Goal: Task Accomplishment & Management: Manage account settings

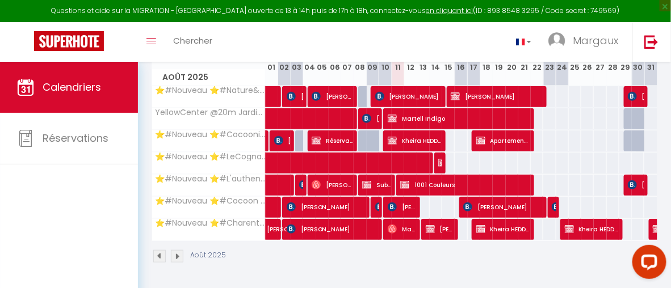
scroll to position [119, 0]
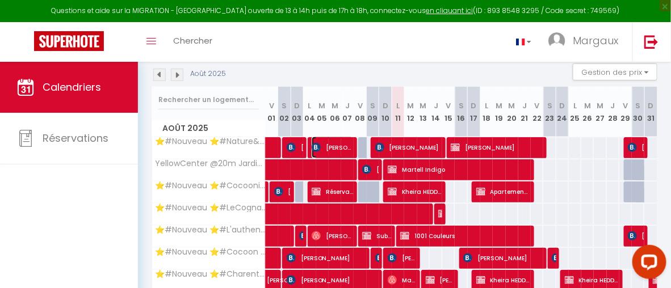
click at [337, 148] on span "[PERSON_NAME]" at bounding box center [332, 148] width 41 height 22
select select "OK"
select select "1"
select select "0"
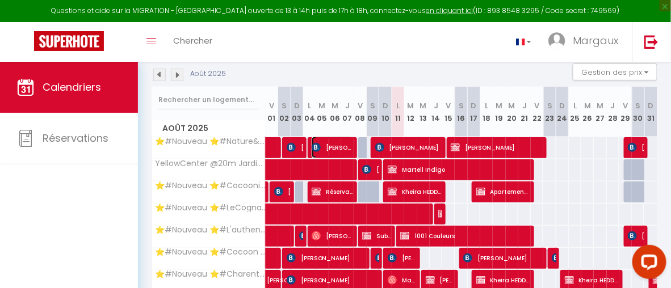
select select "1"
select select
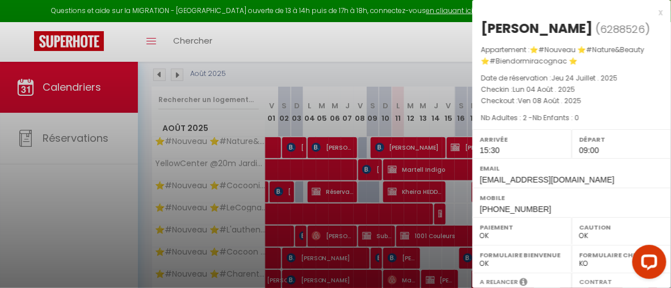
click at [403, 139] on div at bounding box center [335, 144] width 671 height 288
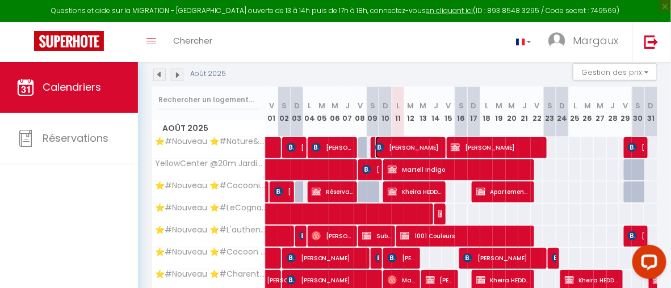
click at [409, 145] on span "[PERSON_NAME]" at bounding box center [408, 148] width 66 height 22
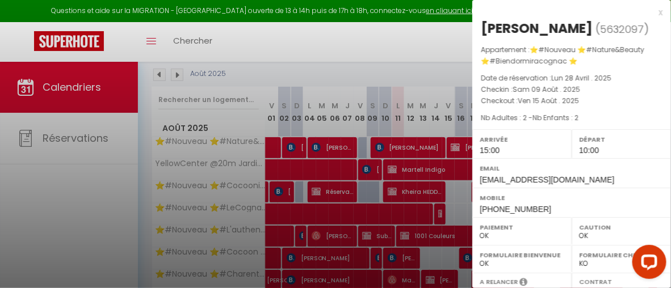
click at [650, 12] on div "x" at bounding box center [567, 13] width 190 height 14
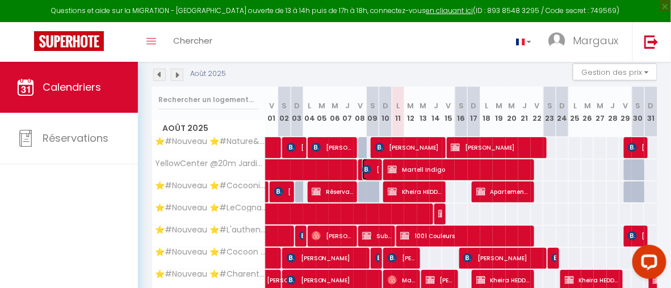
click at [362, 168] on img at bounding box center [366, 169] width 9 height 9
select select "KO"
select select "43167"
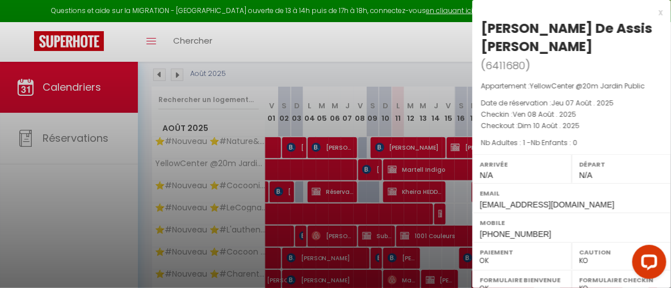
drag, startPoint x: 643, startPoint y: 28, endPoint x: 474, endPoint y: 20, distance: 169.9
click at [474, 20] on div "[PERSON_NAME] De Assis [PERSON_NAME] ( 6411680 ) Appartement : YellowCenter @20…" at bounding box center [571, 131] width 199 height 224
copy div "[PERSON_NAME] De Assis [PERSON_NAME]"
drag, startPoint x: 556, startPoint y: 214, endPoint x: 493, endPoint y: 215, distance: 63.6
click at [493, 215] on div "Mobile [PHONE_NUMBER]" at bounding box center [571, 228] width 199 height 30
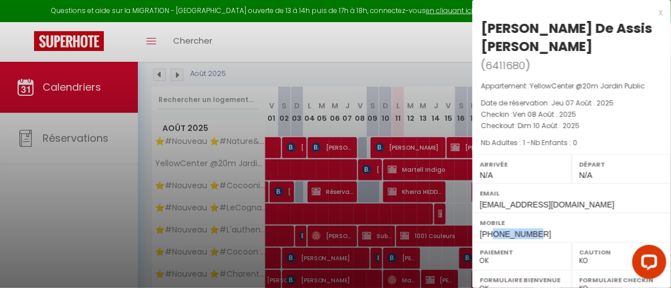
copy span "647798547"
click at [446, 191] on div at bounding box center [335, 144] width 671 height 288
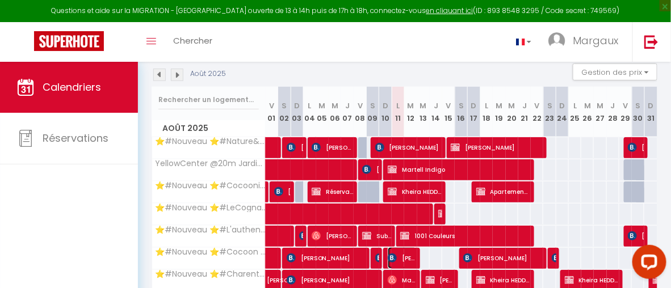
click at [400, 253] on span "[PERSON_NAME]" at bounding box center [402, 259] width 29 height 22
select select "OK"
select select
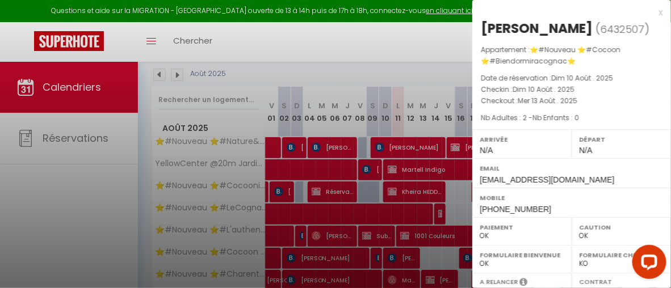
click at [373, 258] on div at bounding box center [335, 144] width 671 height 288
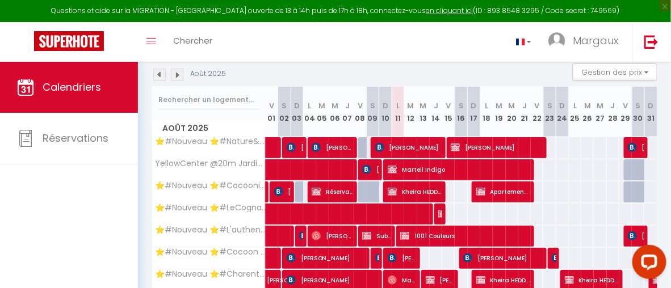
click at [373, 257] on div at bounding box center [377, 259] width 12 height 22
click at [279, 255] on span at bounding box center [287, 259] width 26 height 22
select select "1"
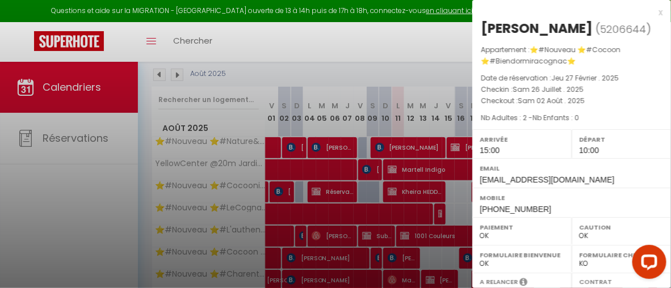
click at [278, 255] on div at bounding box center [335, 144] width 671 height 288
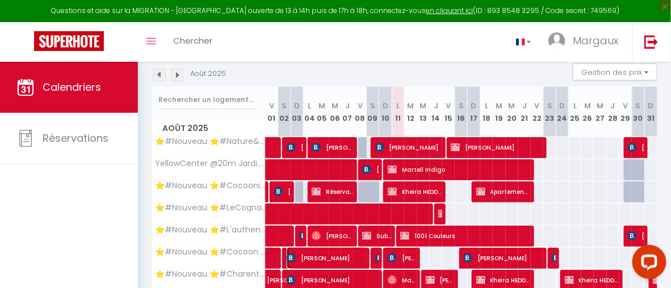
click at [311, 255] on span "[PERSON_NAME]" at bounding box center [326, 259] width 79 height 22
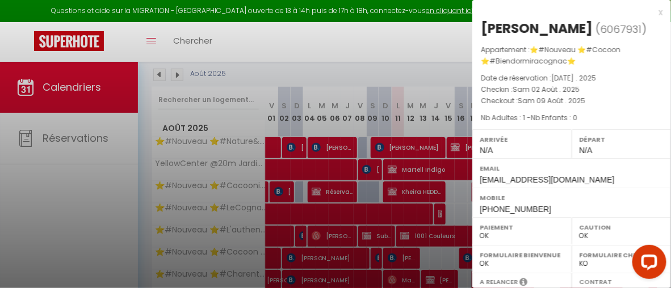
click at [374, 256] on div at bounding box center [335, 144] width 671 height 288
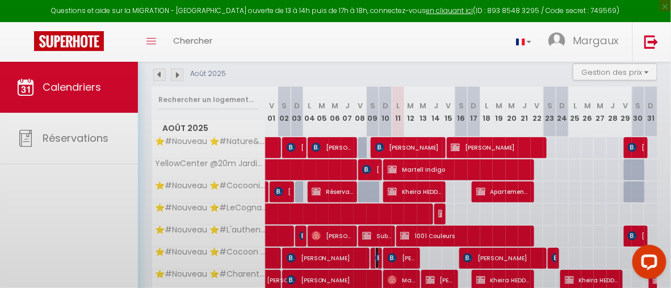
click at [375, 256] on img at bounding box center [379, 258] width 9 height 9
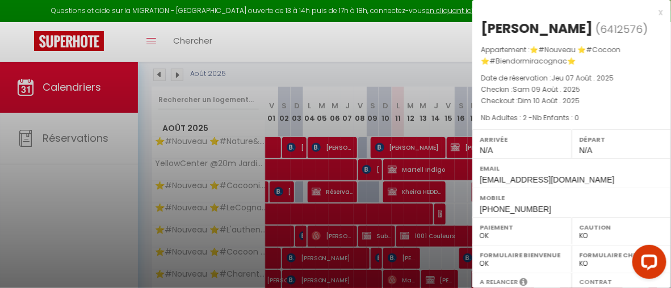
drag, startPoint x: 601, startPoint y: 27, endPoint x: 589, endPoint y: 23, distance: 13.1
click at [589, 23] on h2 "[PERSON_NAME] ( 6412576 )" at bounding box center [572, 28] width 182 height 19
click at [583, 45] on span "⭐️#Nouveau ⭐️#Cocoon ⭐️#Biendormiracognac⭐️" at bounding box center [551, 55] width 140 height 21
drag, startPoint x: 598, startPoint y: 27, endPoint x: 484, endPoint y: 26, distance: 114.1
click at [484, 26] on h2 "[PERSON_NAME] ( 6412576 )" at bounding box center [572, 28] width 182 height 19
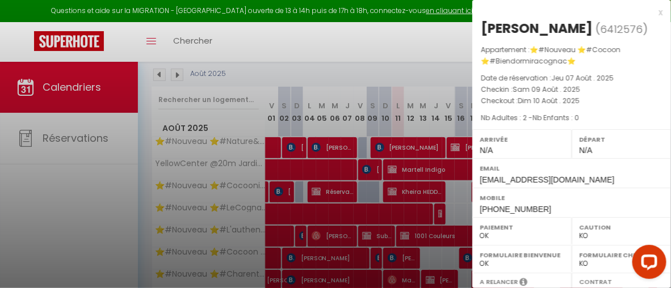
copy h2 "[PERSON_NAME]"
drag, startPoint x: 527, startPoint y: 207, endPoint x: 492, endPoint y: 208, distance: 34.7
click at [492, 208] on div "Mobile [PHONE_NUMBER]" at bounding box center [571, 203] width 199 height 30
copy span "615884456"
click at [653, 14] on div "x" at bounding box center [567, 13] width 190 height 14
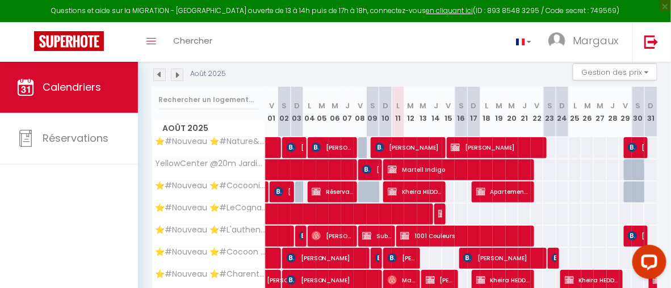
scroll to position [175, 0]
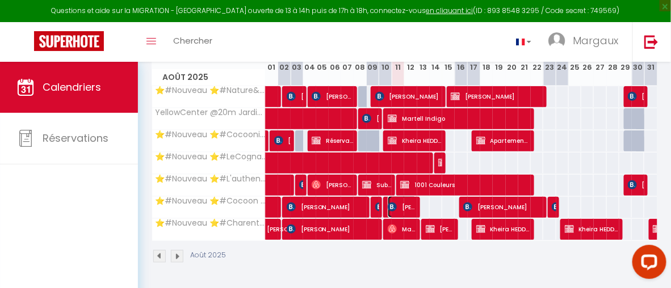
click at [391, 203] on img at bounding box center [392, 207] width 9 height 9
select select "OK"
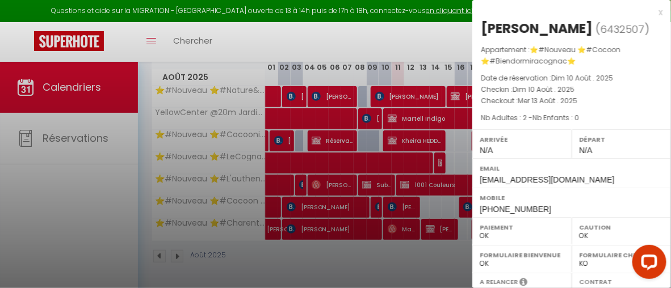
click at [393, 198] on div at bounding box center [335, 144] width 671 height 288
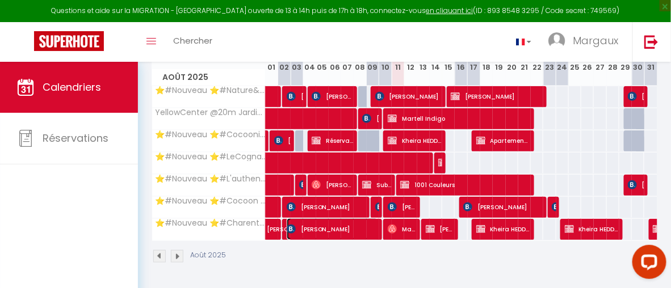
click at [343, 224] on span "[PERSON_NAME]" at bounding box center [332, 230] width 91 height 22
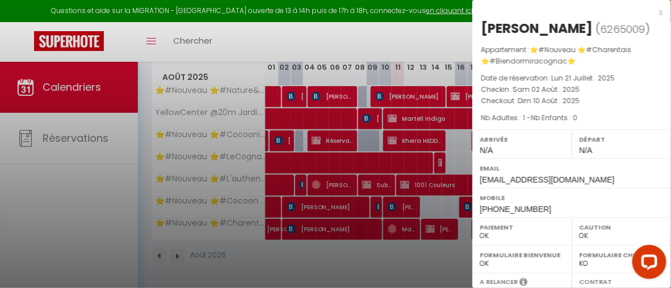
drag, startPoint x: 592, startPoint y: 27, endPoint x: 477, endPoint y: 22, distance: 115.4
click at [477, 22] on div "[PERSON_NAME] ( 6265009 ) Appartement : ⭐️#Nouveau ⭐️#Charentais ⭐️#Biendormira…" at bounding box center [571, 118] width 199 height 199
copy div "[PERSON_NAME]"
drag, startPoint x: 538, startPoint y: 210, endPoint x: 494, endPoint y: 203, distance: 44.9
click at [494, 203] on div "Mobile [PHONE_NUMBER]" at bounding box center [571, 203] width 199 height 30
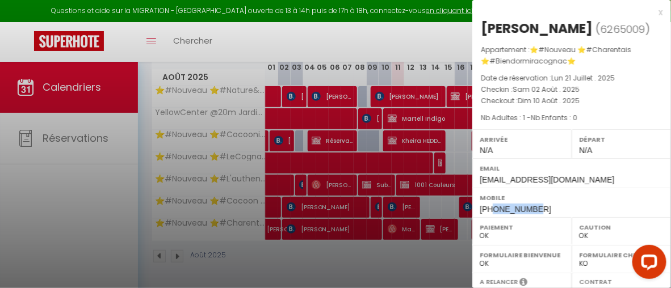
copy span "650715596"
click at [430, 256] on div at bounding box center [335, 144] width 671 height 288
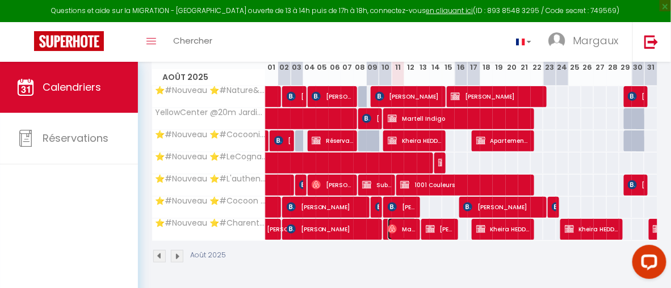
click at [403, 223] on span "Marine Pointcheval" at bounding box center [402, 230] width 29 height 22
select select "1"
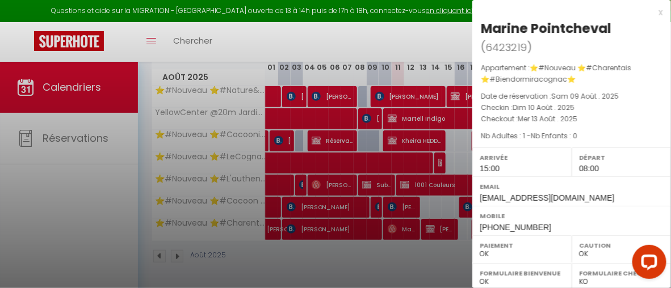
click at [648, 12] on div "x" at bounding box center [567, 13] width 190 height 14
